Goal: Information Seeking & Learning: Understand process/instructions

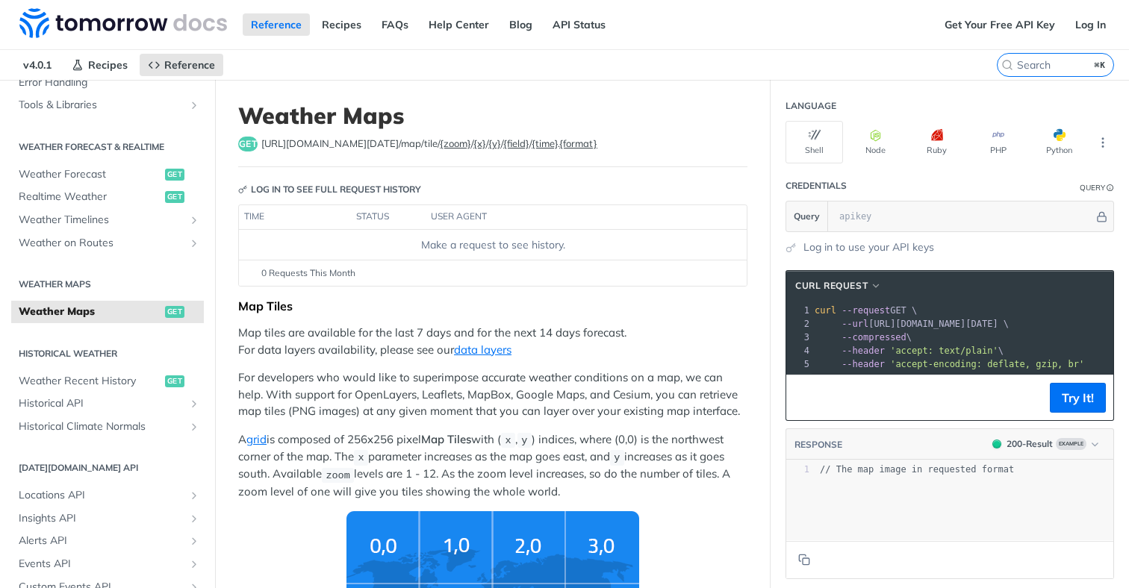
click at [663, 356] on p "Map tiles are available for the last 7 days and for the next 14 days forecast. …" at bounding box center [492, 342] width 509 height 34
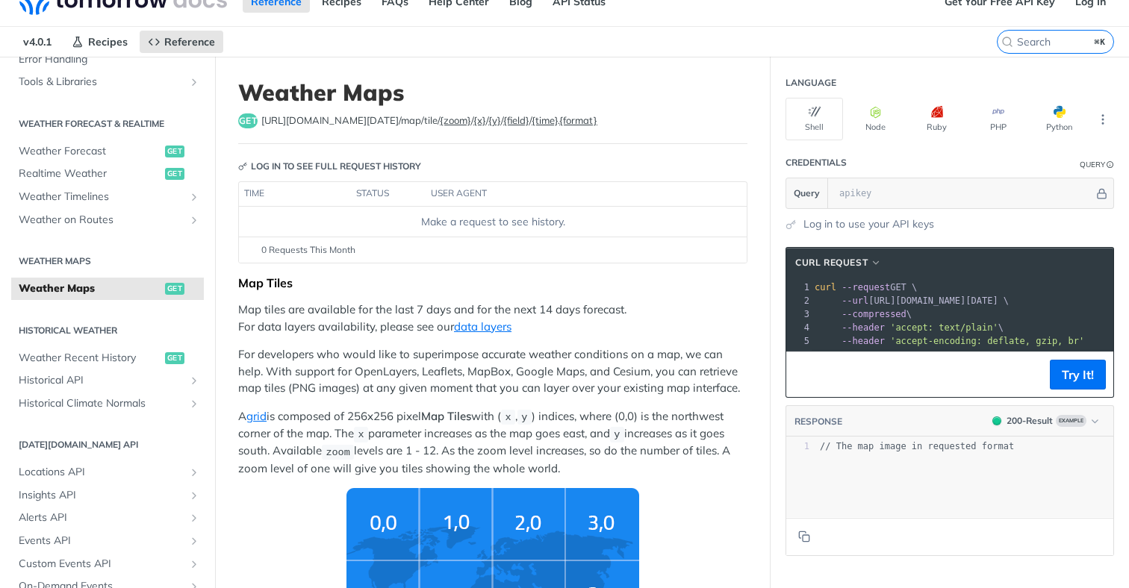
click at [326, 327] on p "Map tiles are available for the last 7 days and for the next 14 days forecast. …" at bounding box center [492, 319] width 509 height 34
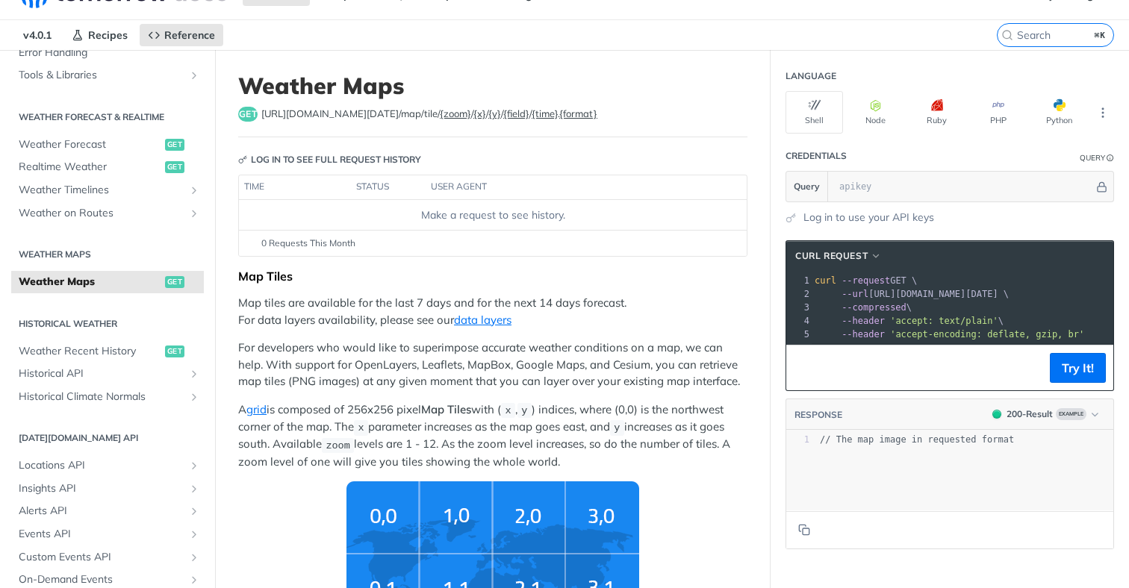
scroll to position [31, 0]
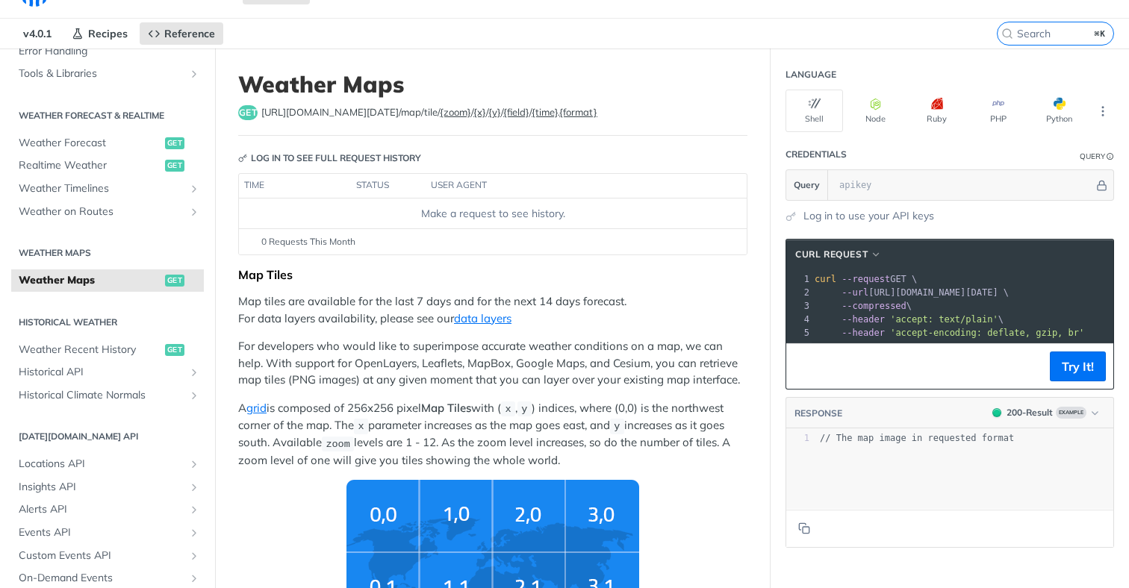
click at [350, 339] on p "For developers who would like to superimpose accurate weather conditions on a m…" at bounding box center [492, 363] width 509 height 51
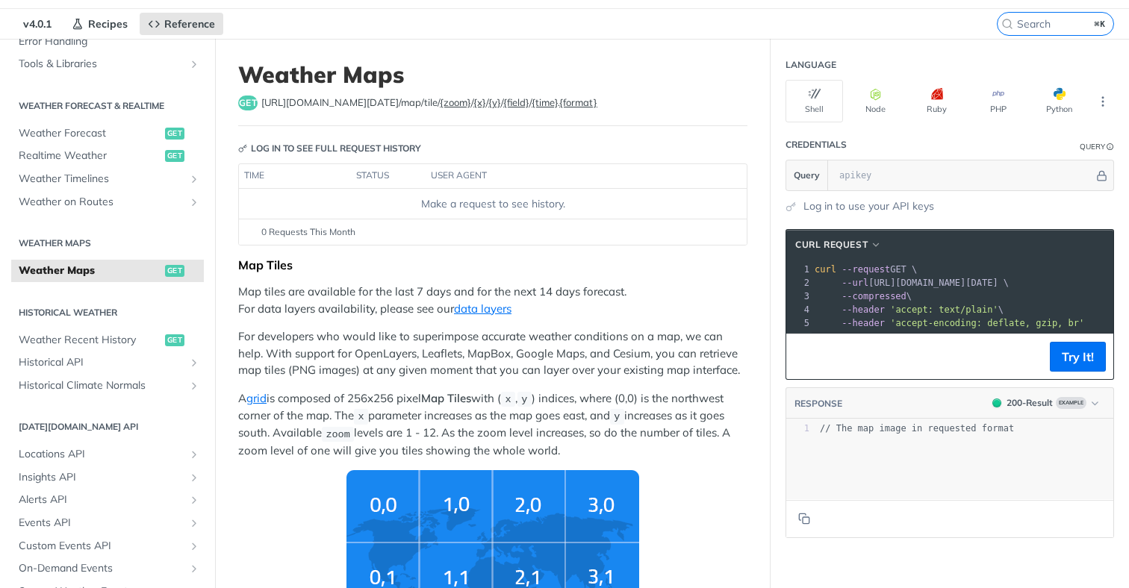
click at [344, 361] on p "For developers who would like to superimpose accurate weather conditions on a m…" at bounding box center [492, 353] width 509 height 51
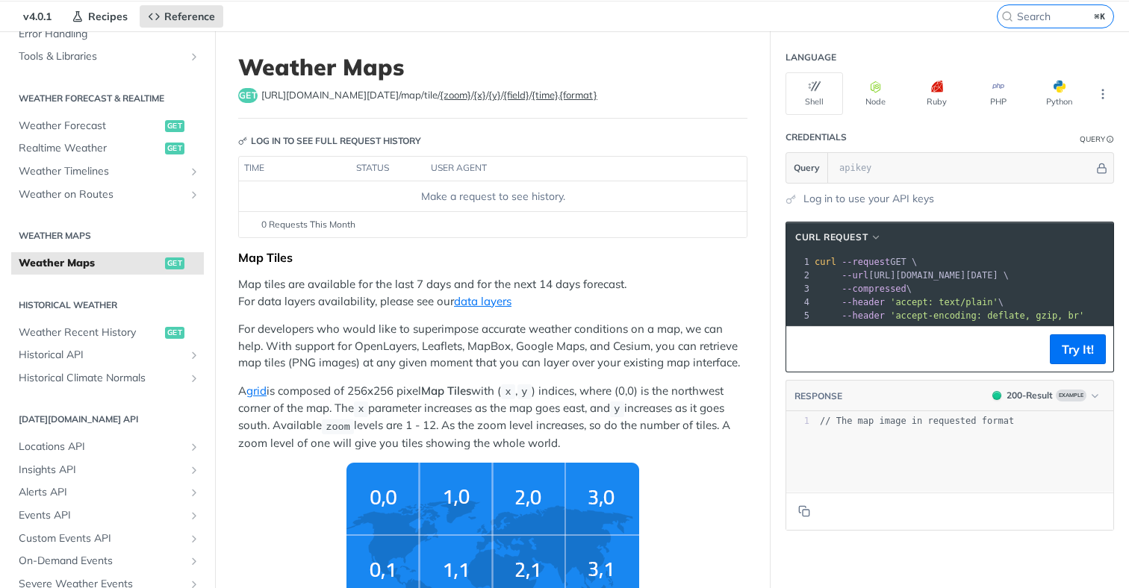
click at [455, 361] on p "For developers who would like to superimpose accurate weather conditions on a m…" at bounding box center [492, 346] width 509 height 51
click at [369, 364] on p "For developers who would like to superimpose accurate weather conditions on a m…" at bounding box center [492, 346] width 509 height 51
drag, startPoint x: 322, startPoint y: 357, endPoint x: 395, endPoint y: 357, distance: 72.4
click at [395, 357] on p "For developers who would like to superimpose accurate weather conditions on a m…" at bounding box center [492, 346] width 509 height 51
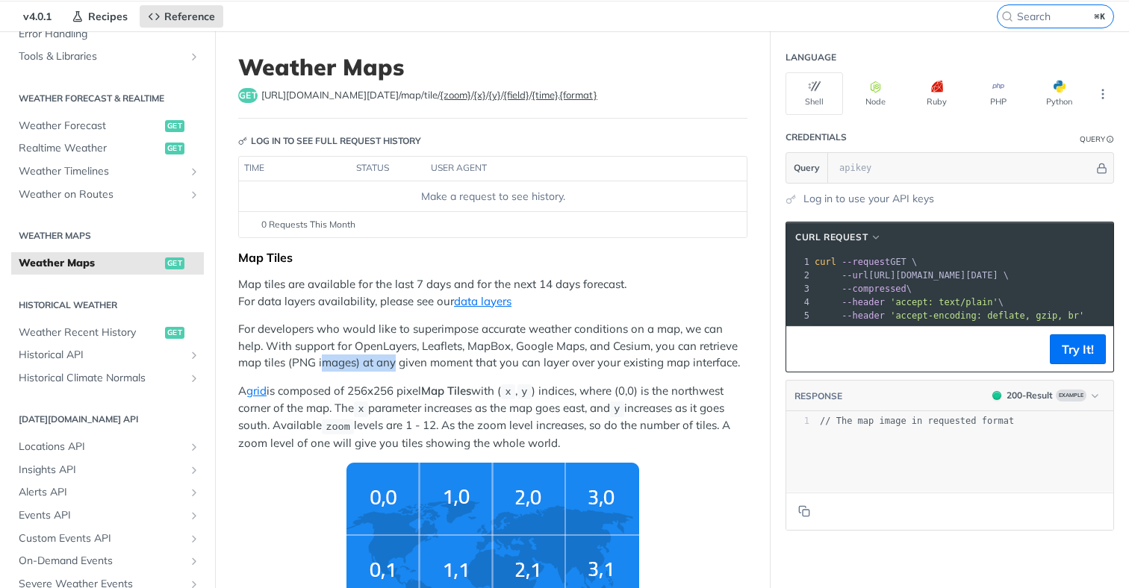
click at [395, 357] on p "For developers who would like to superimpose accurate weather conditions on a m…" at bounding box center [492, 346] width 509 height 51
click at [467, 369] on p "For developers who would like to superimpose accurate weather conditions on a m…" at bounding box center [492, 346] width 509 height 51
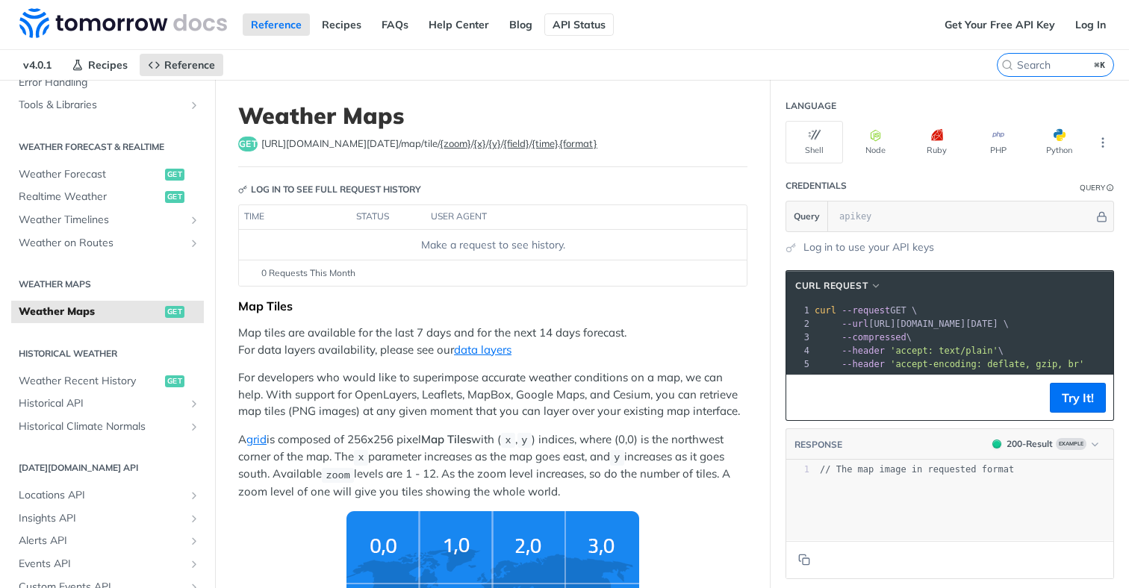
scroll to position [0, 0]
